Goal: Task Accomplishment & Management: Use online tool/utility

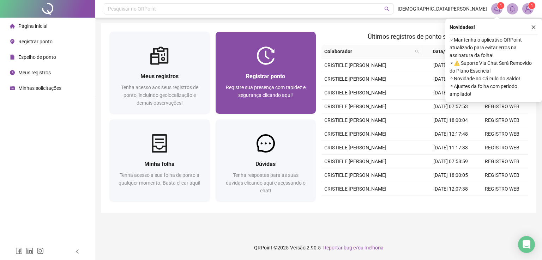
click at [273, 69] on div "Registrar ponto Registre sua presença com rapidez e segurança clicando aqui!" at bounding box center [266, 89] width 101 height 49
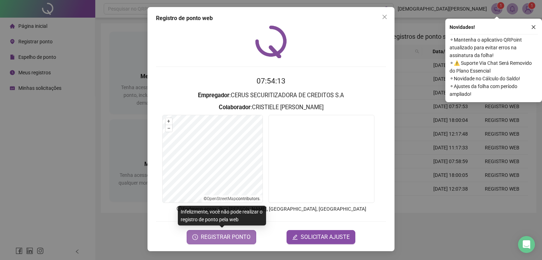
click at [235, 237] on span "REGISTRAR PONTO" at bounding box center [226, 237] width 50 height 8
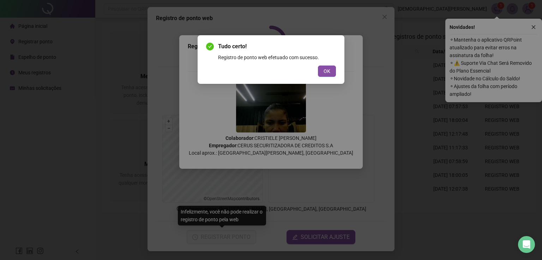
click at [331, 69] on button "OK" at bounding box center [327, 71] width 18 height 11
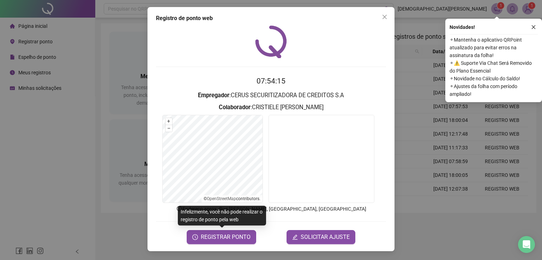
click at [533, 28] on icon "close" at bounding box center [534, 27] width 4 height 4
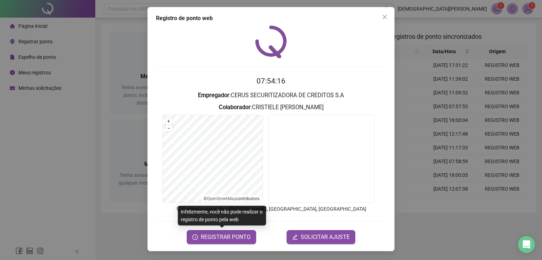
click at [382, 18] on icon "close" at bounding box center [385, 17] width 6 height 6
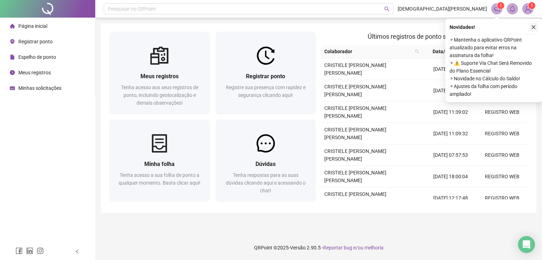
click at [534, 26] on icon "close" at bounding box center [533, 27] width 5 height 5
